Goal: Task Accomplishment & Management: Use online tool/utility

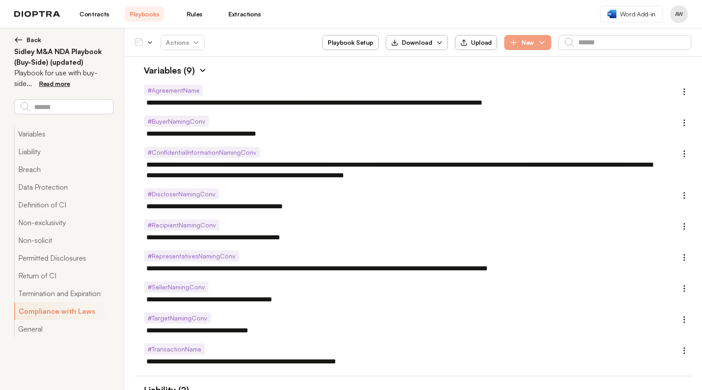
scroll to position [2612, 0]
